Goal: Information Seeking & Learning: Learn about a topic

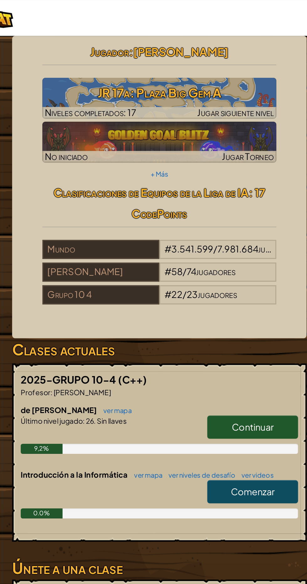
click at [207, 264] on font "Continuar" at bounding box center [212, 264] width 26 height 7
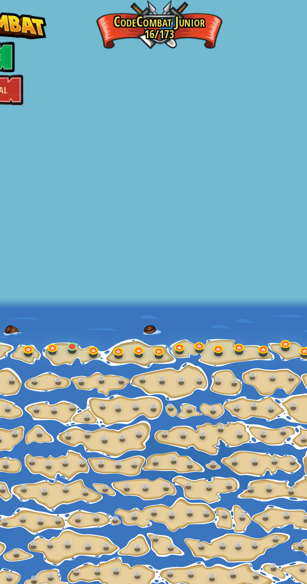
select select "es-ES"
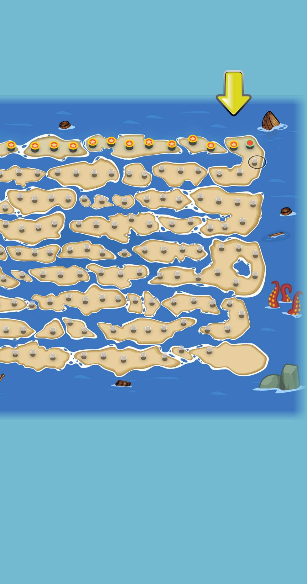
click at [274, 226] on link at bounding box center [274, 228] width 13 height 9
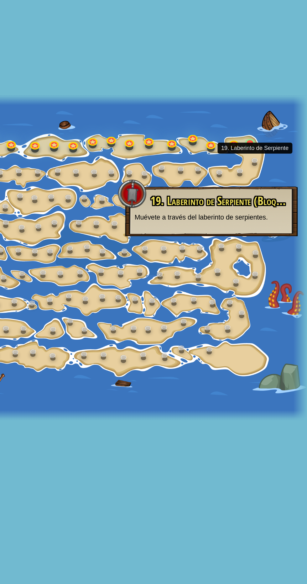
click at [278, 224] on div at bounding box center [153, 291] width 307 height 213
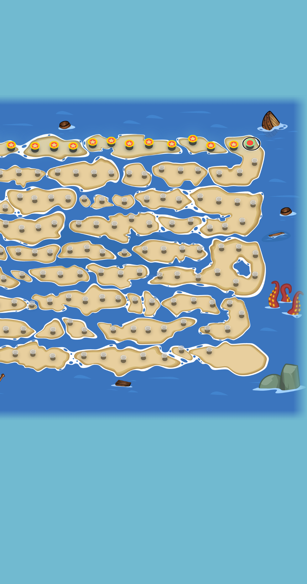
click at [274, 218] on link at bounding box center [270, 216] width 13 height 9
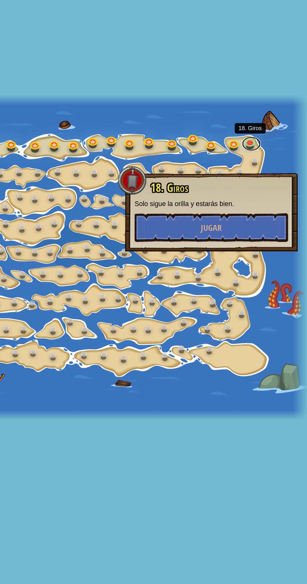
click at [275, 218] on link at bounding box center [270, 216] width 13 height 9
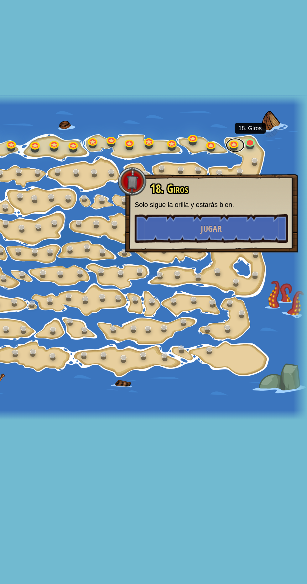
click at [263, 220] on link at bounding box center [260, 217] width 13 height 9
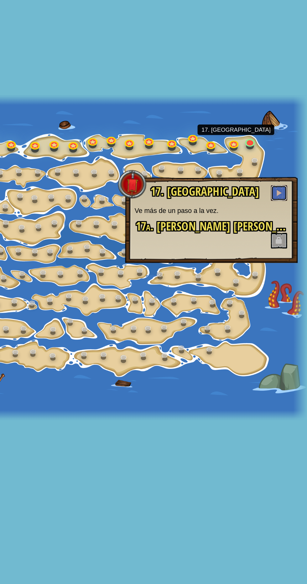
click at [289, 249] on span at bounding box center [288, 249] width 4 height 4
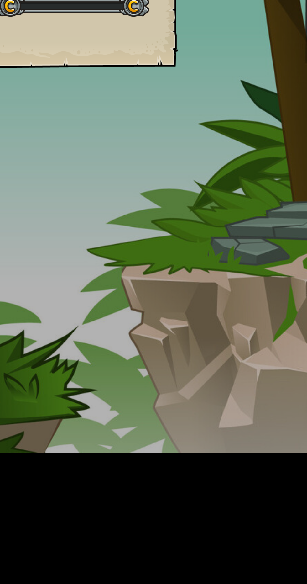
click at [293, 255] on div "Gran Plaza de Gemas Goals Start Level Error al cargar desde el servidor. Intent…" at bounding box center [153, 292] width 307 height 584
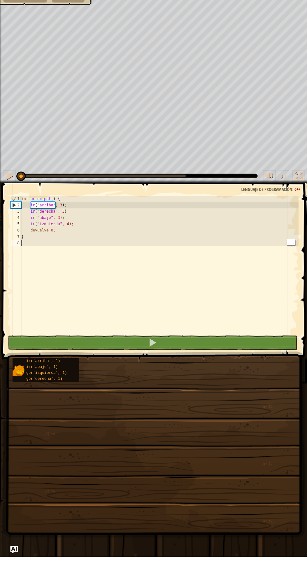
click at [10, 197] on div "♫" at bounding box center [153, 202] width 307 height 19
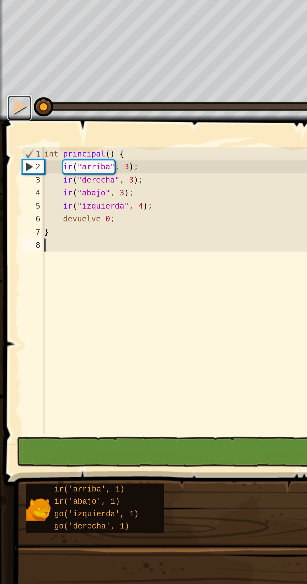
click at [10, 201] on div at bounding box center [9, 204] width 8 height 8
click at [7, 206] on div at bounding box center [9, 204] width 8 height 8
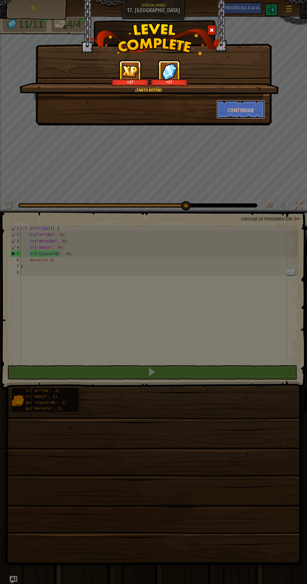
click at [250, 111] on font "Continuar" at bounding box center [240, 110] width 26 height 8
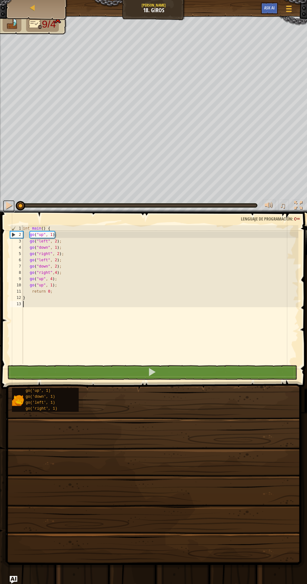
click at [14, 210] on button at bounding box center [9, 205] width 13 height 13
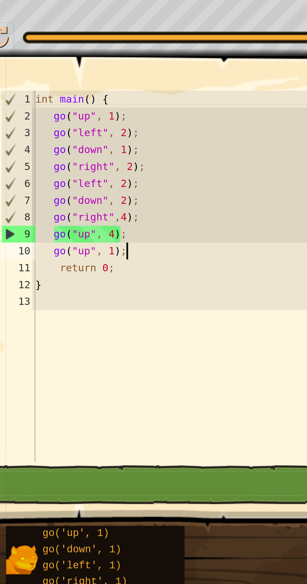
click at [58, 281] on div "int main ( ) { go ( " up " , 1 ) ; go ( " left " , 2 ) ; go ( " down " , 1 ) ; …" at bounding box center [159, 299] width 275 height 150
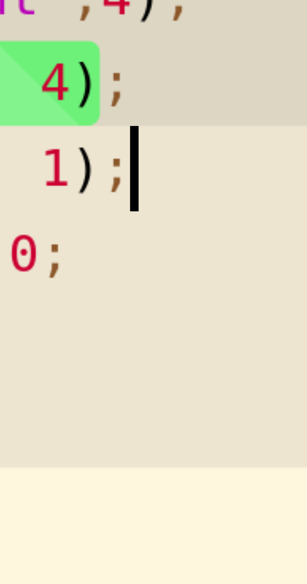
type textarea "g"
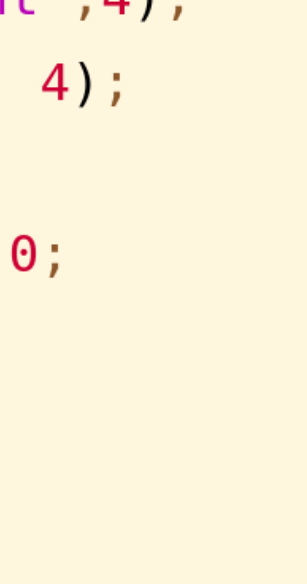
scroll to position [3, 0]
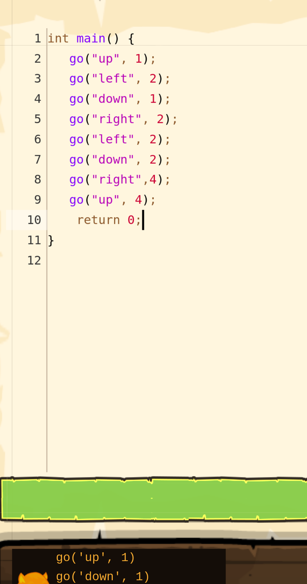
click at [53, 281] on div "int main ( ) { go ( " up " , 1 ) ; go ( " left " , 2 ) ; go ( " down " , 1 ) ; …" at bounding box center [159, 299] width 275 height 150
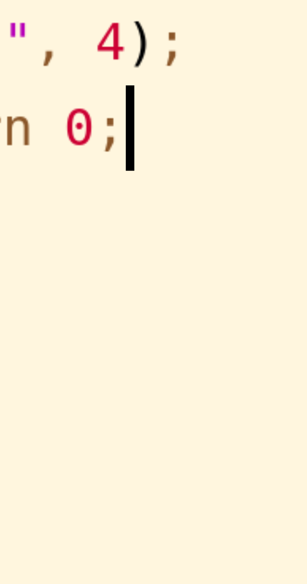
click at [55, 289] on div "int main ( ) { go ( " up " , 1 ) ; go ( " left " , 2 ) ; go ( " down " , 1 ) ; …" at bounding box center [159, 299] width 275 height 150
click at [52, 277] on div "int main ( ) { go ( " up " , 1 ) ; go ( " left " , 2 ) ; go ( " down " , 1 ) ; …" at bounding box center [159, 299] width 275 height 150
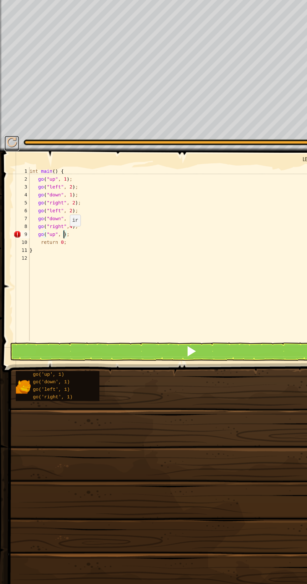
click at [6, 203] on div at bounding box center [9, 204] width 8 height 8
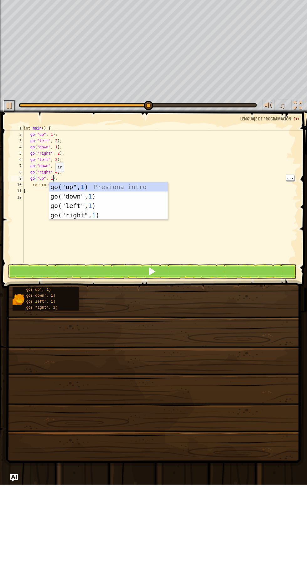
click at [11, 205] on div at bounding box center [9, 204] width 8 height 8
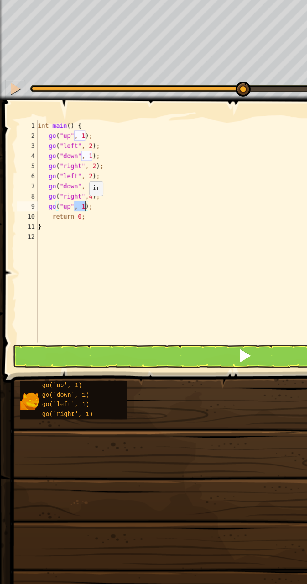
scroll to position [0, 0]
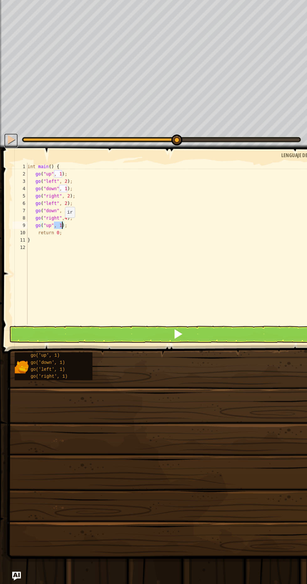
click at [7, 208] on div at bounding box center [9, 204] width 8 height 8
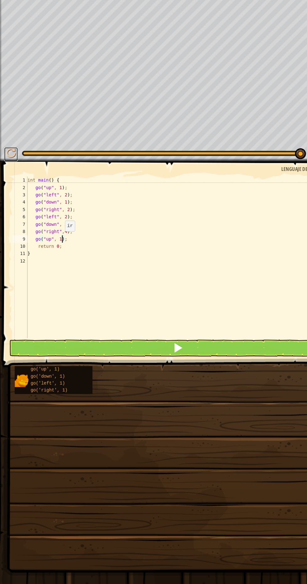
click at [12, 204] on div at bounding box center [9, 204] width 8 height 8
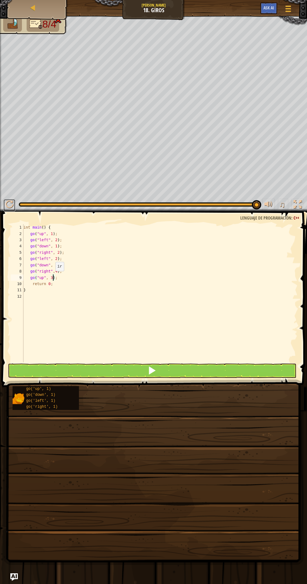
click at [11, 211] on button at bounding box center [9, 205] width 13 height 13
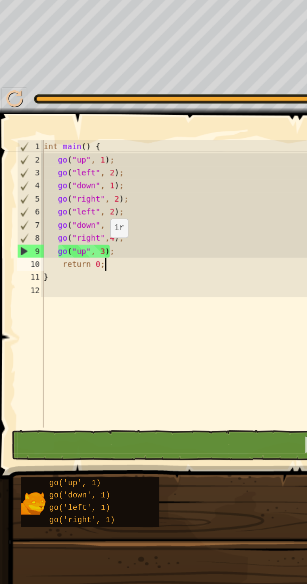
scroll to position [3, 2]
click at [62, 283] on div "int main ( ) { go ( " up " , 1 ) ; go ( " left " , 2 ) ; go ( " down " , 1 ) ; …" at bounding box center [159, 299] width 275 height 150
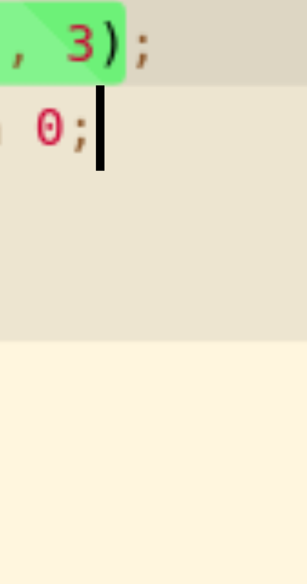
click at [59, 277] on div "int main ( ) { go ( " up " , 1 ) ; go ( " left " , 2 ) ; go ( " down " , 1 ) ; …" at bounding box center [159, 299] width 275 height 150
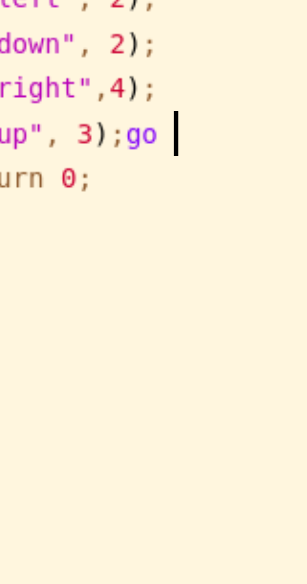
scroll to position [3, 3]
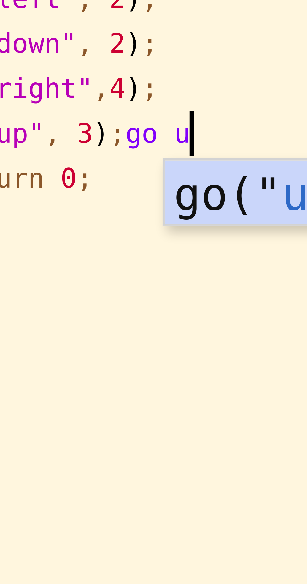
click at [74, 286] on div "go(" u p", 1) Presiona intro" at bounding box center [122, 295] width 118 height 28
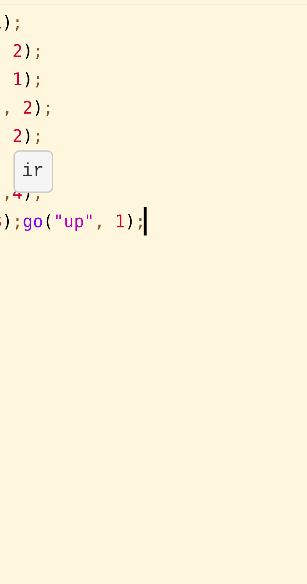
scroll to position [3, 5]
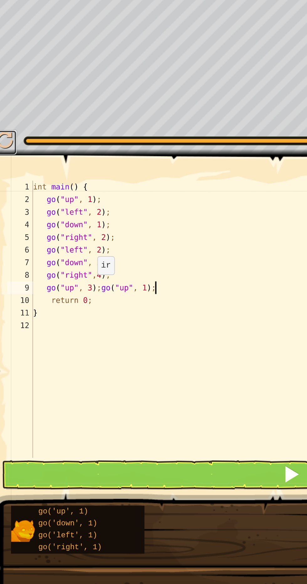
click at [12, 203] on div at bounding box center [9, 204] width 8 height 8
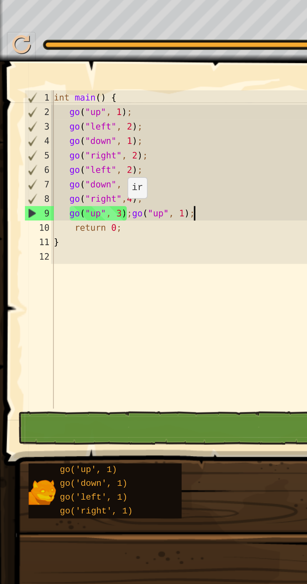
click at [57, 279] on div "int main ( ) { go ( " up " , 1 ) ; go ( " left " , 2 ) ; go ( " down " , 1 ) ; …" at bounding box center [159, 299] width 275 height 150
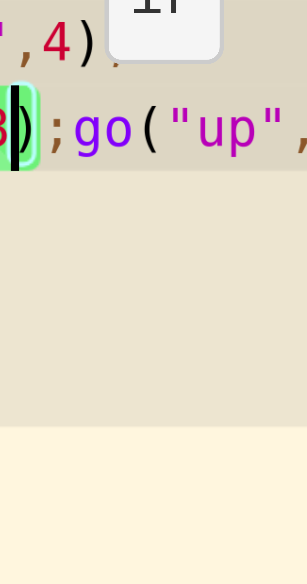
click at [53, 277] on div "int main ( ) { go ( " up " , 1 ) ; go ( " left " , 2 ) ; go ( " down " , 1 ) ; …" at bounding box center [159, 299] width 275 height 150
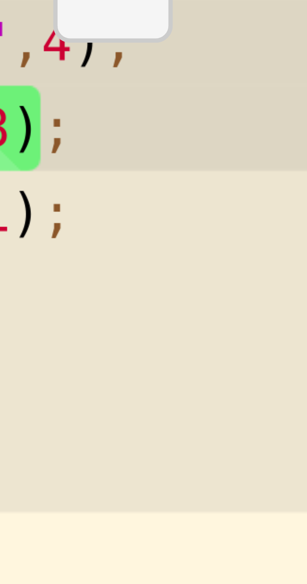
scroll to position [3, 3]
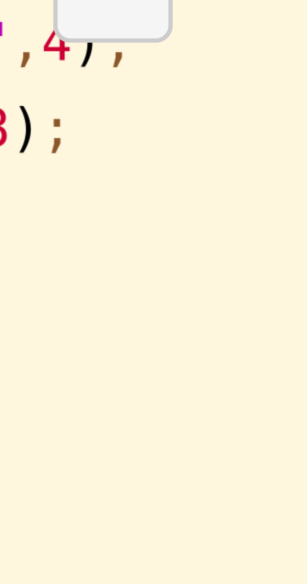
type textarea "go("up", 1);"
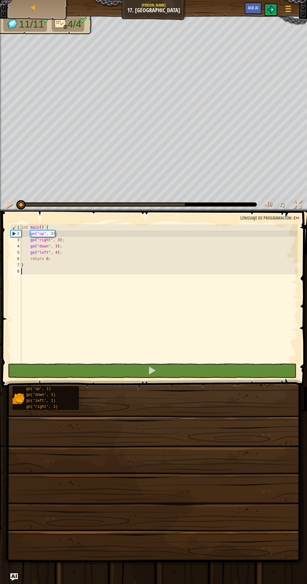
click at [16, 212] on span at bounding box center [155, 290] width 310 height 194
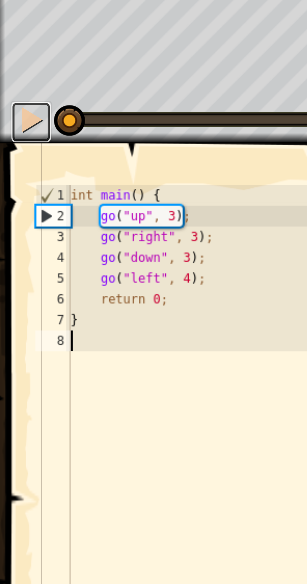
click at [12, 203] on div at bounding box center [9, 204] width 8 height 8
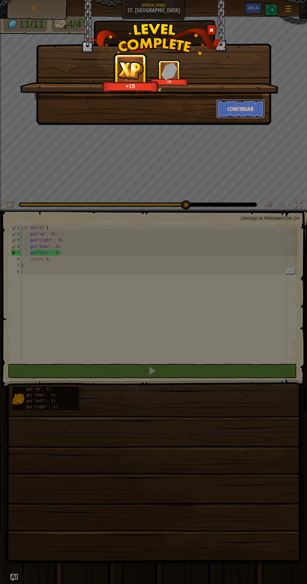
click at [254, 103] on button "Continuar" at bounding box center [240, 108] width 49 height 19
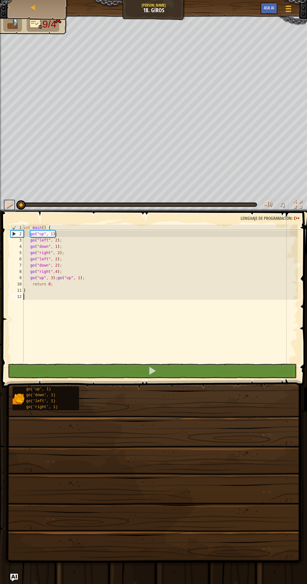
click at [8, 210] on button at bounding box center [9, 205] width 13 height 13
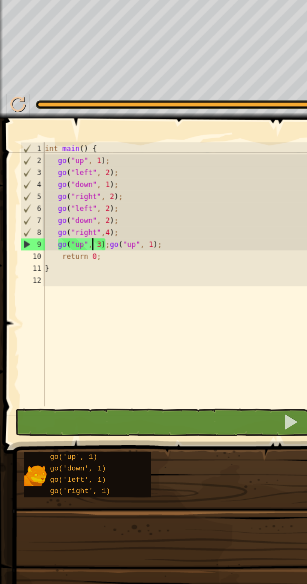
click at [49, 279] on div "int main ( ) { go ( " up " , 1 ) ; go ( " left " , 2 ) ; go ( " down " , 1 ) ; …" at bounding box center [159, 299] width 275 height 150
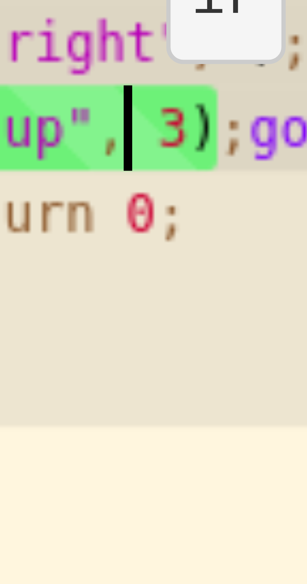
click at [53, 278] on div "int main ( ) { go ( " up " , 1 ) ; go ( " left " , 2 ) ; go ( " down " , 1 ) ; …" at bounding box center [159, 299] width 275 height 150
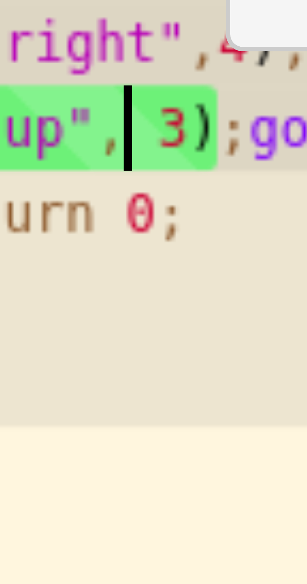
scroll to position [3, 3]
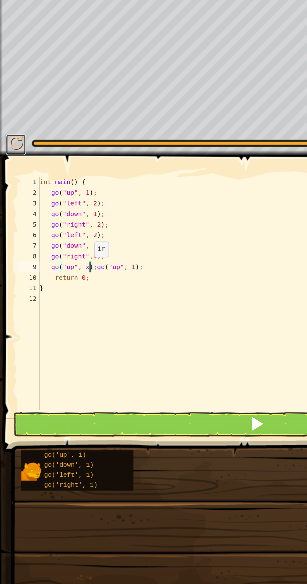
click at [12, 200] on div at bounding box center [9, 204] width 8 height 8
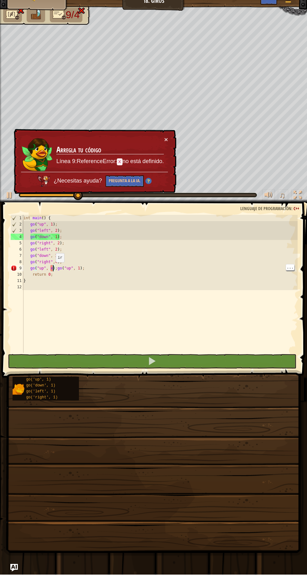
click at [124, 198] on div "× Arregla tu código Línea 9:ReferenceError: x no está definido. ¿Necesitas ayud…" at bounding box center [95, 170] width 164 height 65
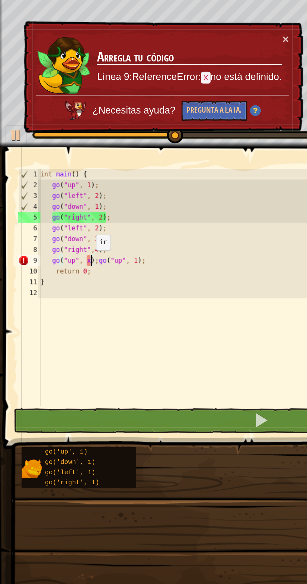
click at [73, 191] on span "¿Necesitas ayuda?" at bounding box center [79, 190] width 50 height 6
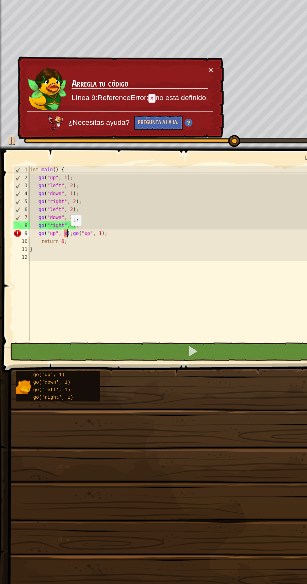
click at [131, 204] on div at bounding box center [102, 204] width 164 height 3
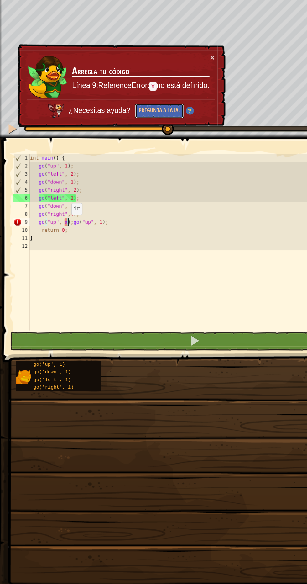
click at [126, 190] on button "Pregunta a la IA." at bounding box center [125, 191] width 38 height 12
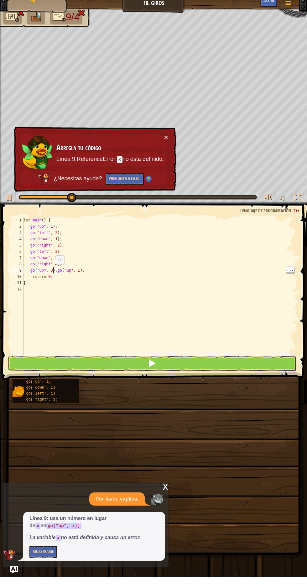
click at [123, 192] on div "× Arregla tu código Línea 9:ReferenceError: x no está definido. ¿Necesitas ayud…" at bounding box center [95, 166] width 164 height 65
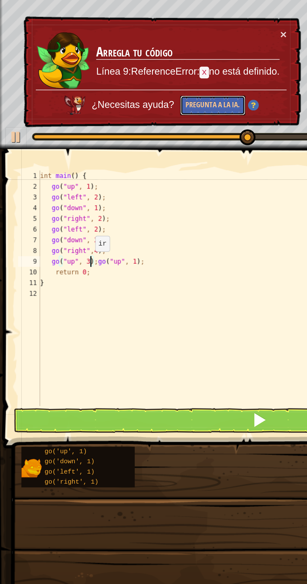
click at [129, 191] on button "Pregunta a la IA." at bounding box center [125, 186] width 38 height 12
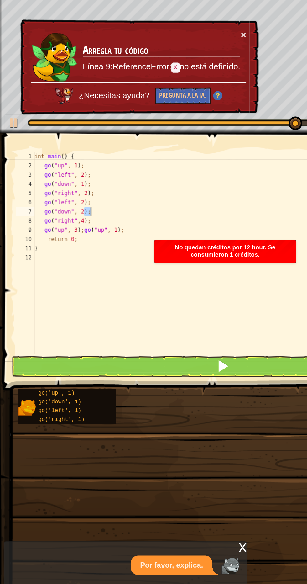
scroll to position [3, 3]
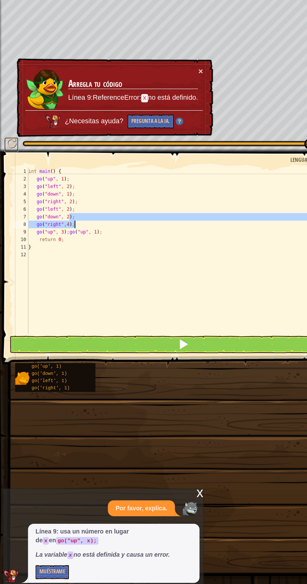
click at [9, 207] on div at bounding box center [9, 204] width 8 height 8
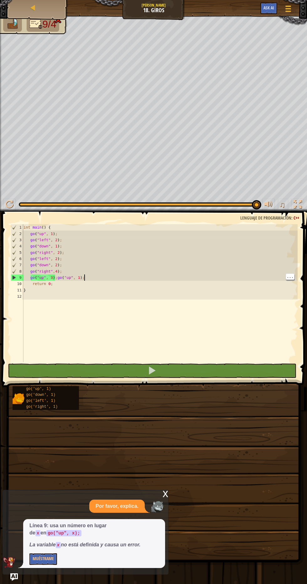
click at [97, 275] on div "int main ( ) { go ( " up " , 1 ) ; go ( " left " , 2 ) ; go ( " down " , 1 ) ; …" at bounding box center [159, 299] width 275 height 150
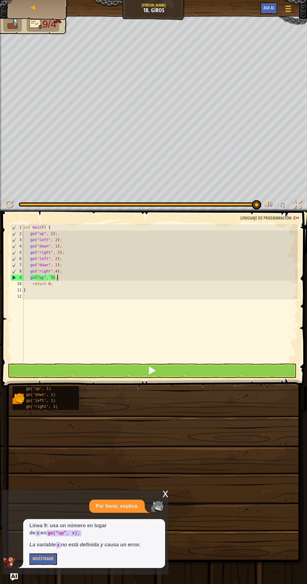
scroll to position [3, 3]
click at [9, 204] on div at bounding box center [9, 204] width 8 height 8
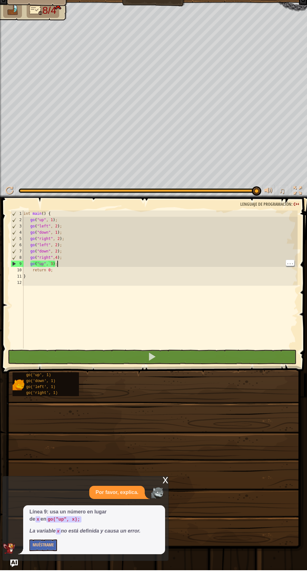
click at [58, 240] on div "int main ( ) { go ( " up " , 1 ) ; go ( " left " , 2 ) ; go ( " down " , 1 ) ; …" at bounding box center [159, 299] width 275 height 150
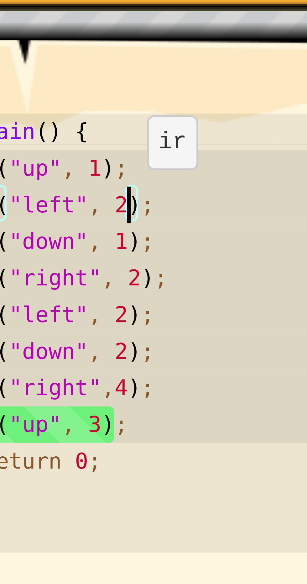
click at [56, 233] on div "int main ( ) { go ( " up " , 1 ) ; go ( " left " , 2 ) ; go ( " down " , 1 ) ; …" at bounding box center [159, 299] width 275 height 150
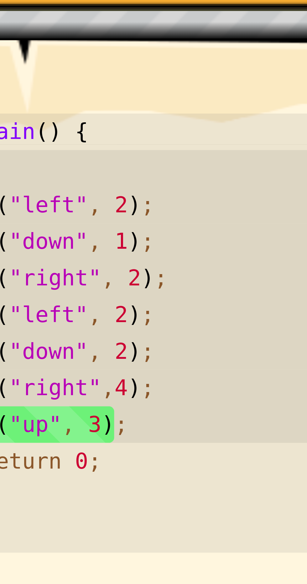
type textarea "g"
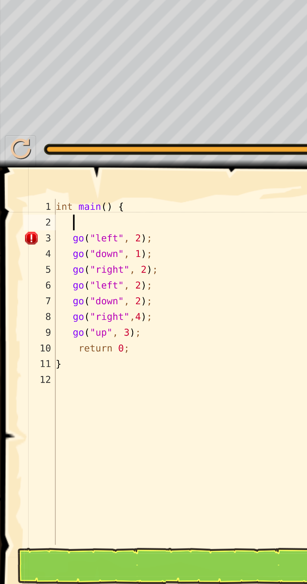
scroll to position [3, 0]
click at [28, 241] on div "int main ( ) { go ( " left " , 2 ) ; go ( " down " , 1 ) ; go ( " right " , 2 )…" at bounding box center [159, 299] width 275 height 150
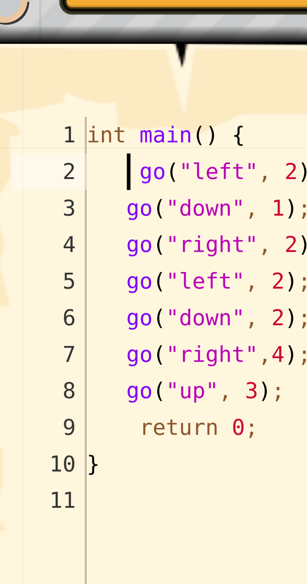
type textarea "go("left", 2);"
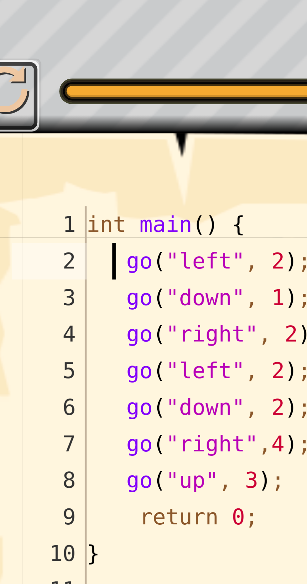
click at [11, 204] on div at bounding box center [9, 204] width 8 height 8
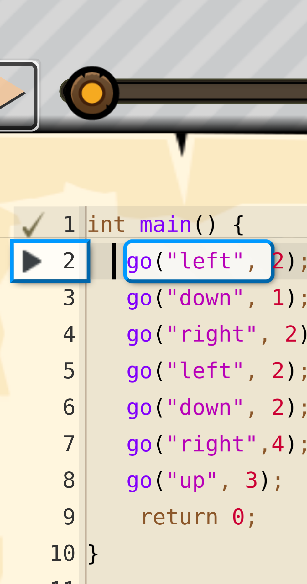
click at [13, 204] on div at bounding box center [9, 204] width 8 height 8
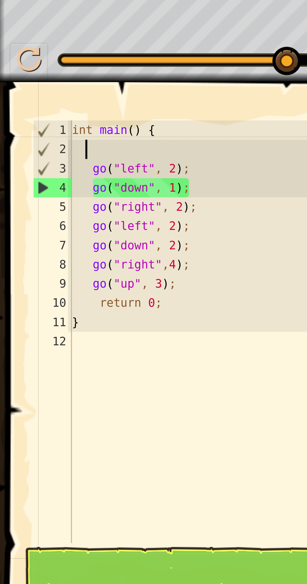
scroll to position [3, 0]
click at [30, 235] on div "int main ( ) { go ( " left " , 2 ) ; go ( " down " , 1 ) ; go ( " right " , 2 )…" at bounding box center [159, 299] width 275 height 150
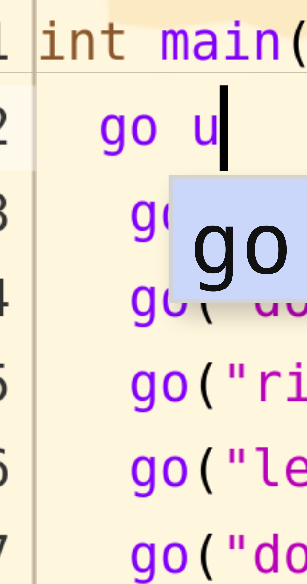
type textarea "go up"
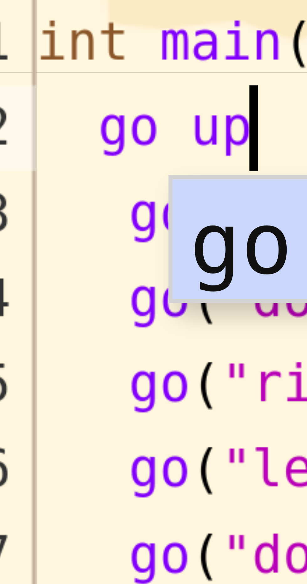
click at [38, 242] on div "go(" up ", 1) Presiona intro" at bounding box center [93, 251] width 118 height 28
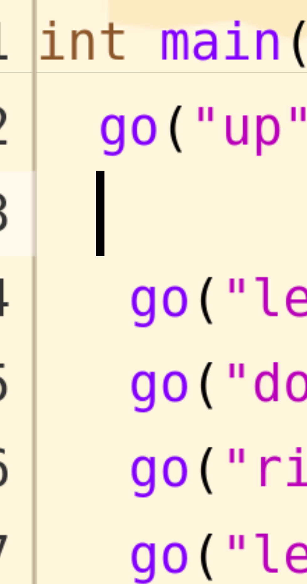
scroll to position [3, 0]
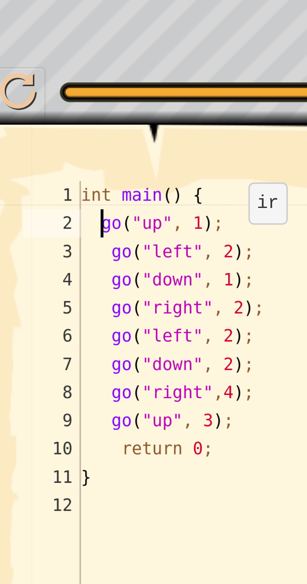
click at [27, 234] on div "int main ( ) { go ( " up " , 1 ) ; go ( " left " , 2 ) ; go ( " down " , 1 ) ; …" at bounding box center [159, 299] width 275 height 150
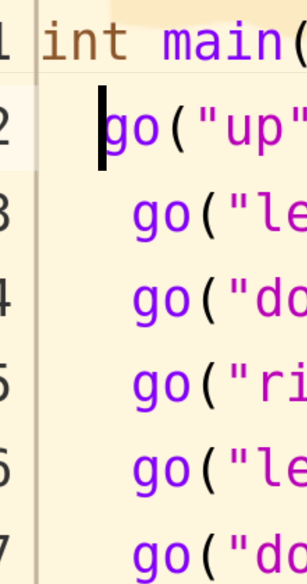
scroll to position [3, 0]
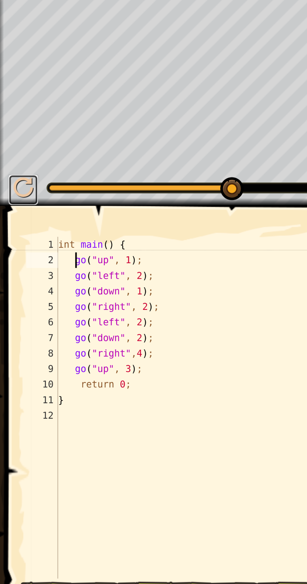
click at [11, 203] on div at bounding box center [9, 204] width 8 height 8
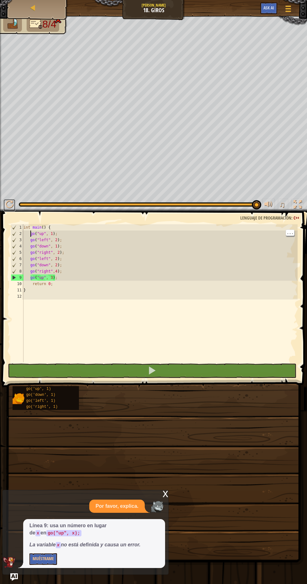
click at [9, 204] on div at bounding box center [9, 204] width 8 height 8
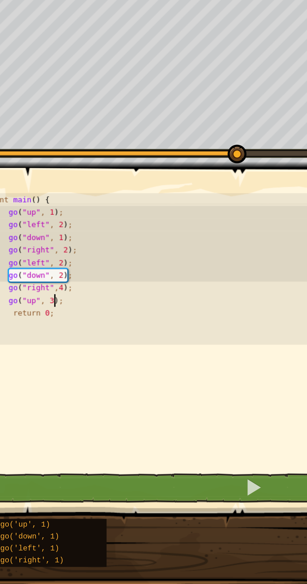
click at [52, 276] on div "int main ( ) { go ( " up " , 1 ) ; go ( " left " , 2 ) ; go ( " down " , 1 ) ; …" at bounding box center [159, 299] width 275 height 150
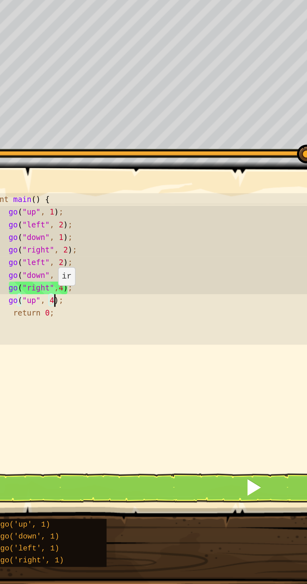
scroll to position [3, 2]
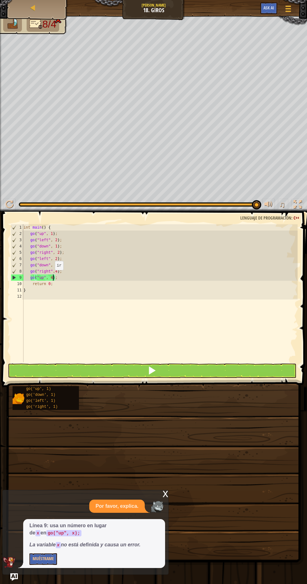
type textarea "go("up", 4);"
click at [1, 209] on div "♫" at bounding box center [153, 202] width 307 height 19
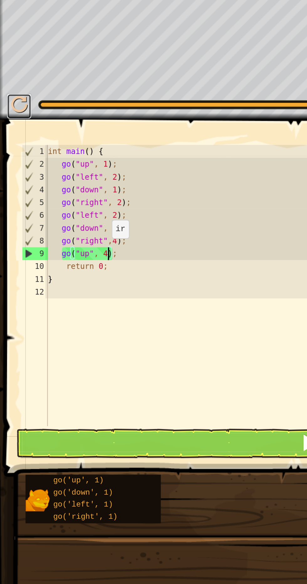
click at [11, 203] on div at bounding box center [9, 204] width 8 height 8
